Goal: Transaction & Acquisition: Purchase product/service

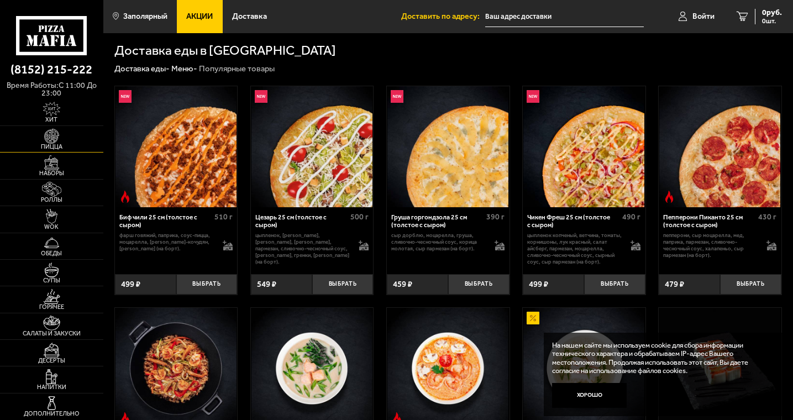
click at [54, 147] on span "Пицца" at bounding box center [51, 147] width 103 height 6
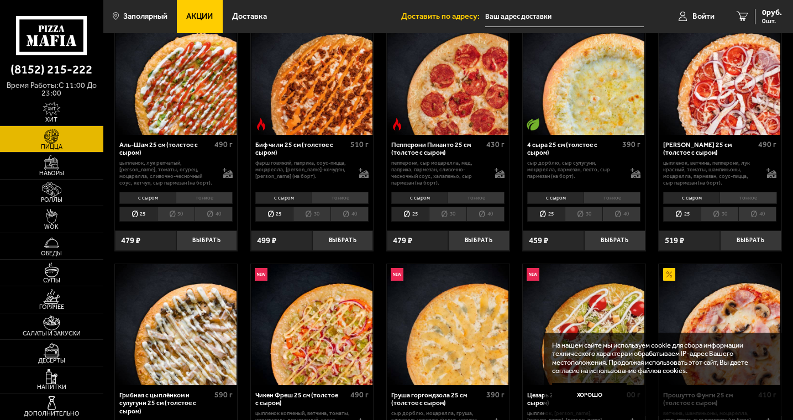
scroll to position [55, 0]
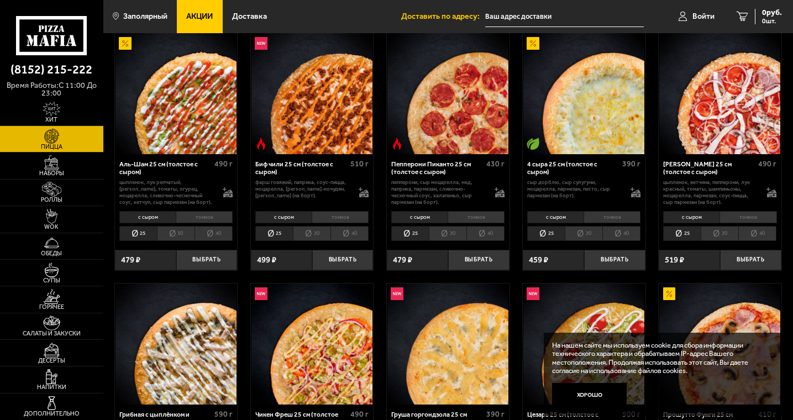
click at [596, 235] on li "30" at bounding box center [584, 233] width 38 height 15
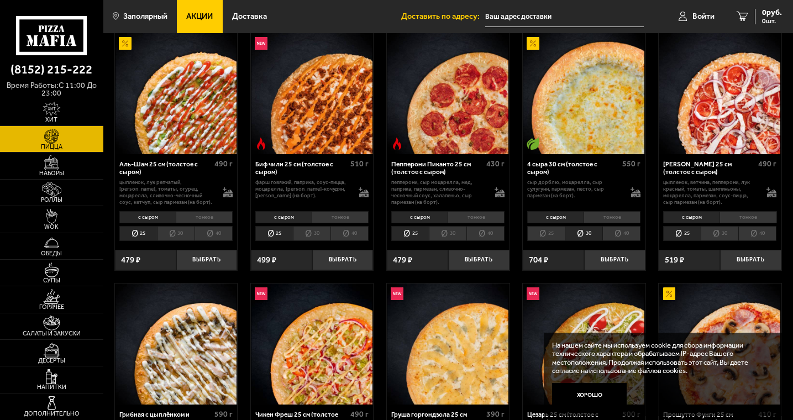
click at [607, 232] on li "40" at bounding box center [621, 233] width 38 height 15
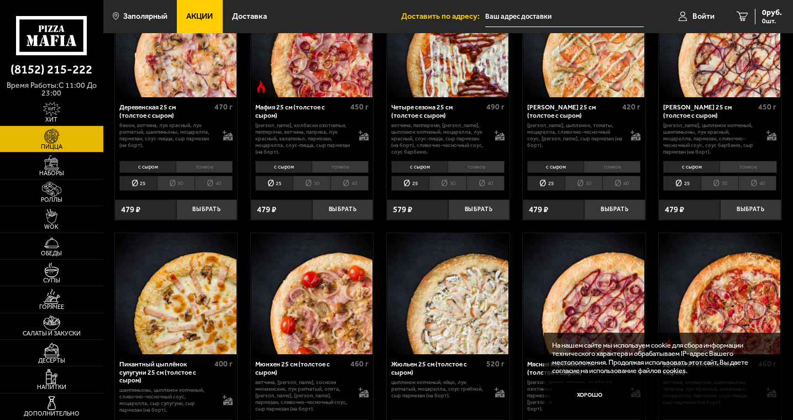
scroll to position [994, 0]
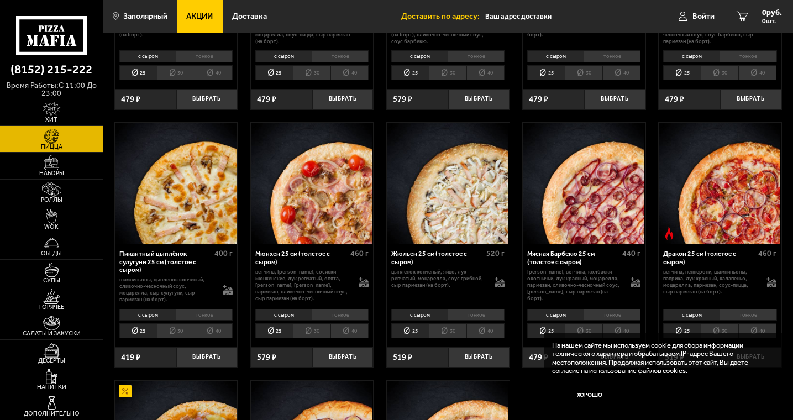
click at [349, 333] on li "40" at bounding box center [349, 330] width 38 height 15
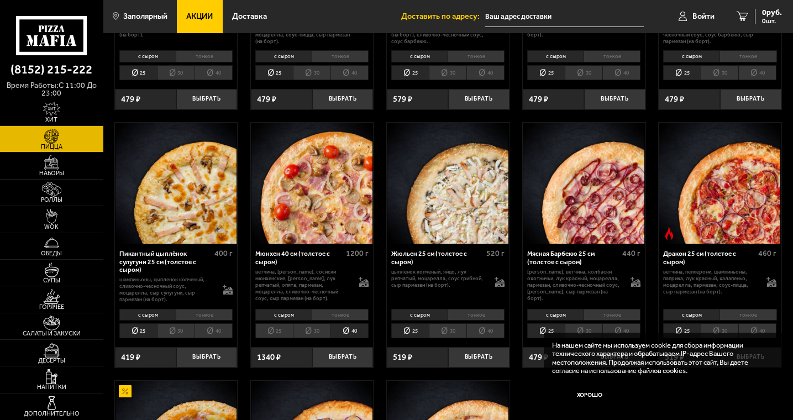
click at [315, 335] on li "30" at bounding box center [312, 330] width 38 height 15
click at [588, 396] on button "Хорошо" at bounding box center [589, 395] width 75 height 25
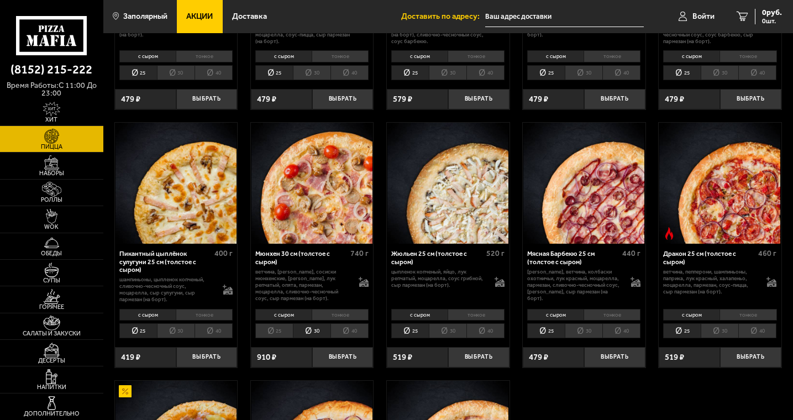
click at [621, 331] on li "40" at bounding box center [621, 330] width 38 height 15
